Goal: Information Seeking & Learning: Learn about a topic

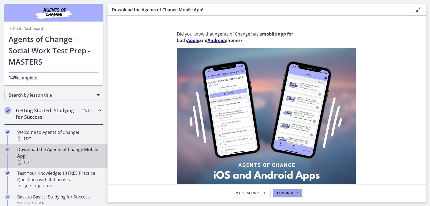
click at [278, 189] on span "Continue" at bounding box center [285, 193] width 17 height 4
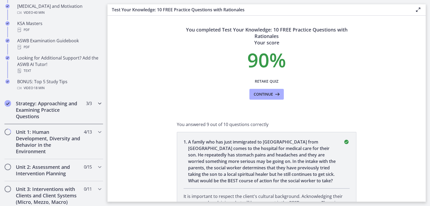
click at [31, 108] on h2 "Strategy: Approaching and Examining Practice Questions" at bounding box center [49, 109] width 66 height 19
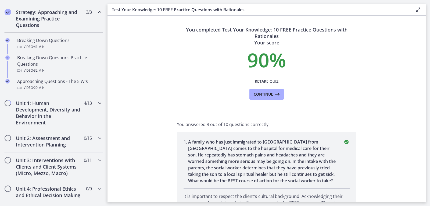
scroll to position [107, 0]
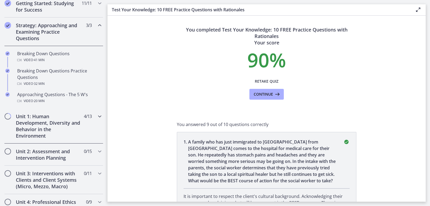
click at [35, 120] on h2 "Unit 1: Human Development, Diversity and Behavior in the Environment" at bounding box center [49, 126] width 66 height 26
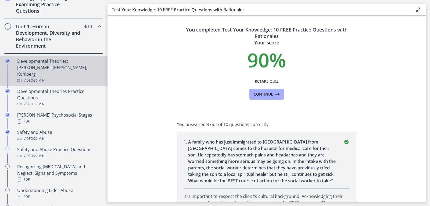
scroll to position [188, 0]
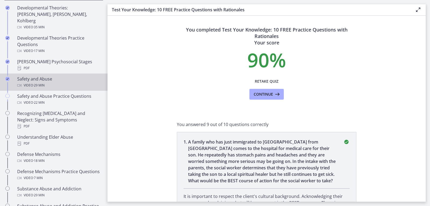
click at [41, 82] on span "· 29 min" at bounding box center [39, 85] width 12 height 6
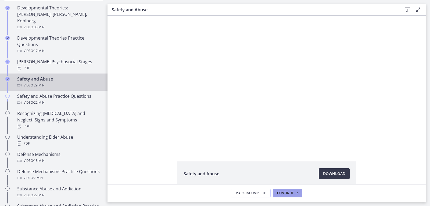
click at [278, 189] on icon at bounding box center [296, 193] width 5 height 4
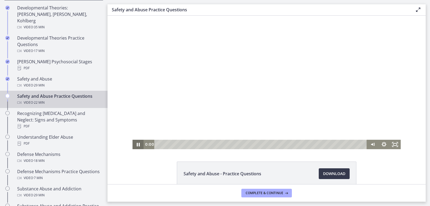
drag, startPoint x: 352, startPoint y: 143, endPoint x: 132, endPoint y: 149, distance: 220.5
click at [132, 149] on html "Click for sound @keyframes VOLUME_SMALL_WAVE_FLASH { 0% { opacity: 0; } 33% { o…" at bounding box center [267, 82] width 318 height 133
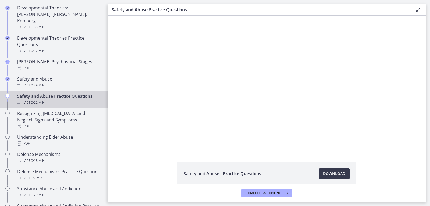
click at [278, 53] on div "Click for sound @keyframes VOLUME_SMALL_WAVE_FLASH { 0% { opacity: 0; } 33% { o…" at bounding box center [267, 82] width 318 height 133
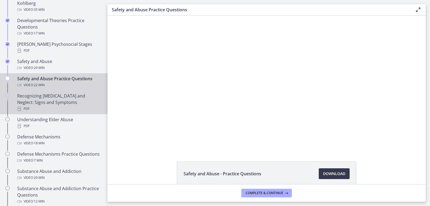
scroll to position [215, 0]
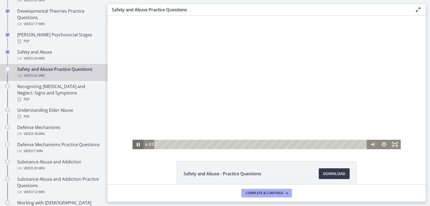
click at [136, 143] on icon "Pause" at bounding box center [138, 144] width 11 height 9
click at [138, 145] on icon "Play Video" at bounding box center [138, 143] width 13 height 11
click at [134, 145] on icon "Pause" at bounding box center [137, 143] width 13 height 11
click at [134, 142] on icon "Play Video" at bounding box center [138, 143] width 13 height 11
click at [137, 145] on icon "Pause" at bounding box center [138, 144] width 4 height 4
